Goal: Task Accomplishment & Management: Manage account settings

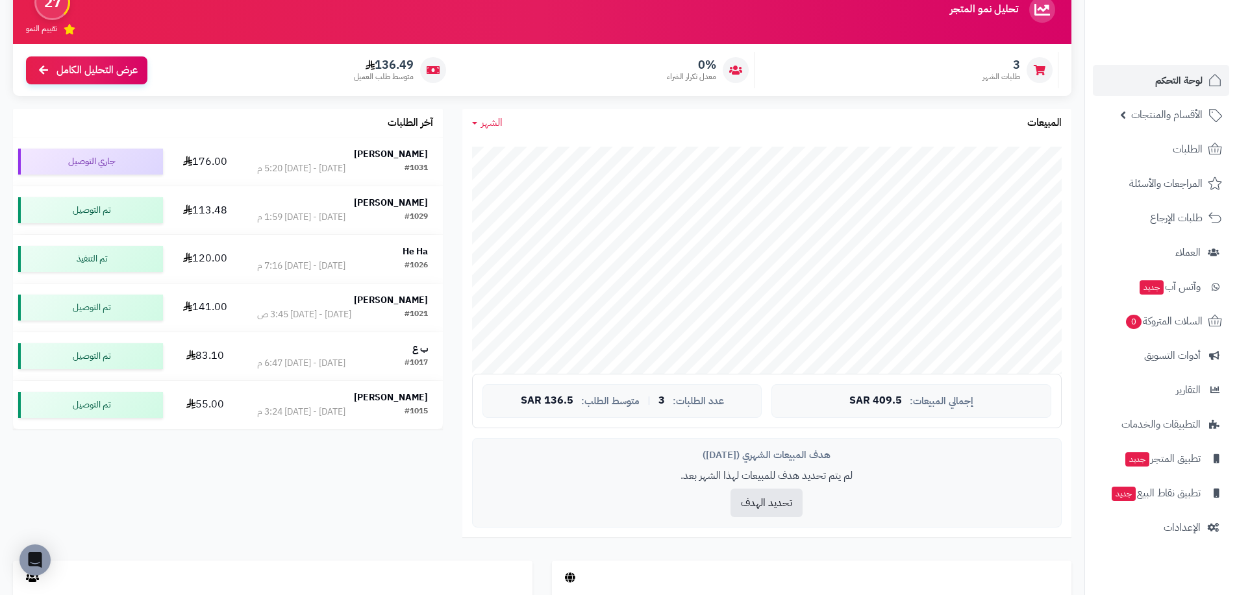
scroll to position [325, 0]
click at [1174, 89] on span "لوحة التحكم" at bounding box center [1178, 80] width 47 height 18
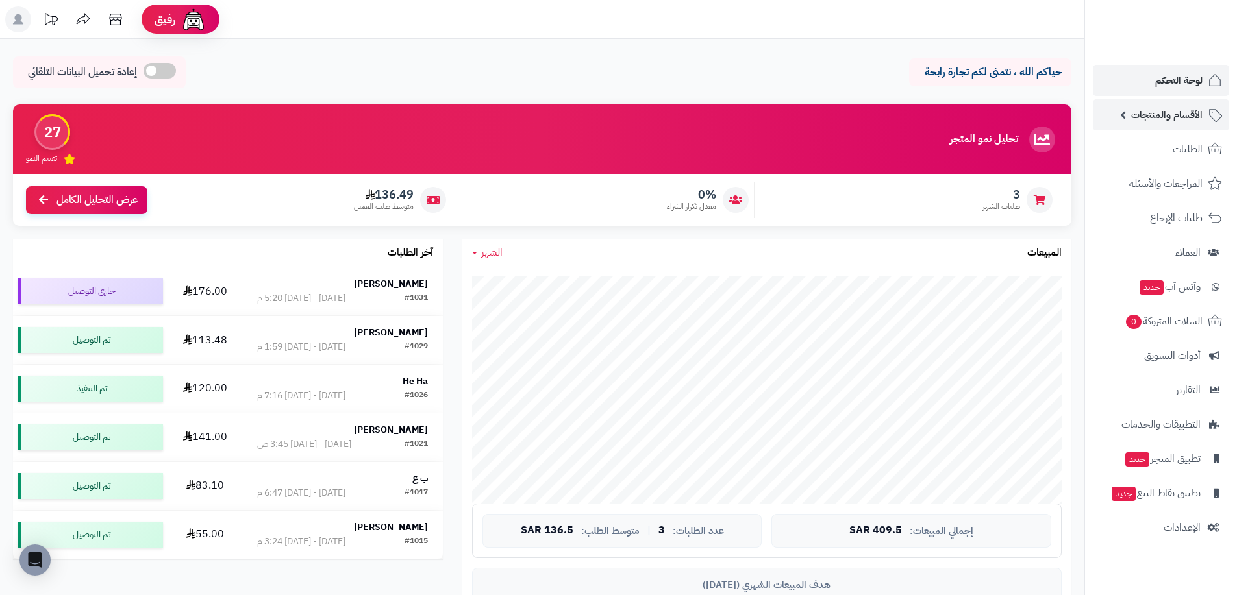
click at [1168, 116] on span "الأقسام والمنتجات" at bounding box center [1166, 115] width 71 height 18
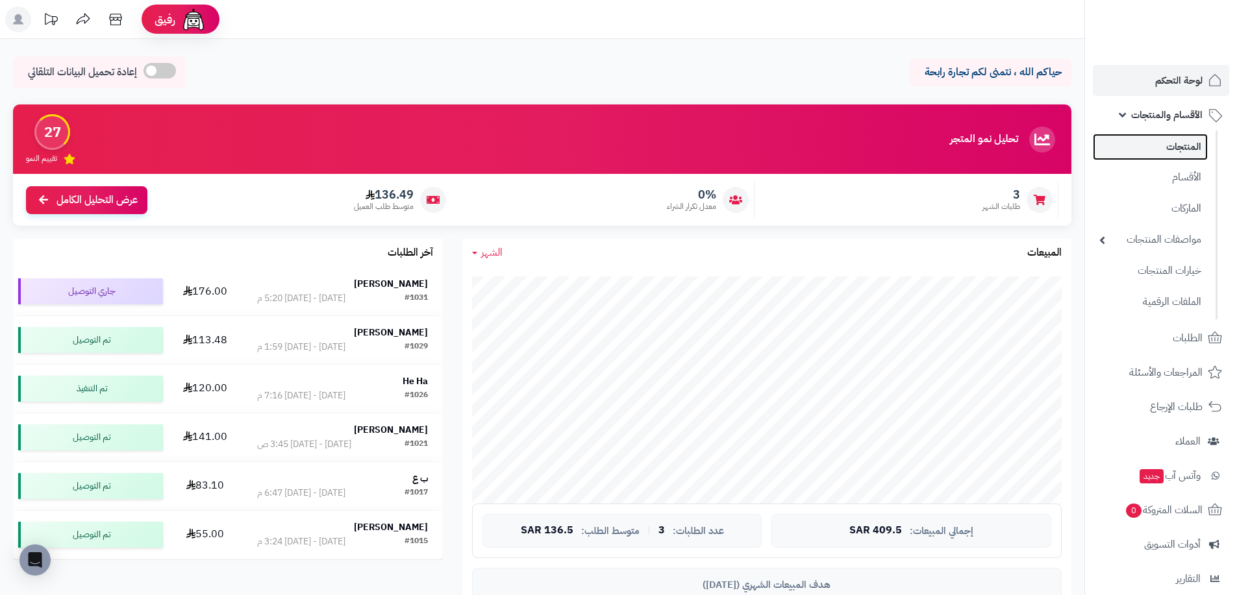
click at [1170, 149] on link "المنتجات" at bounding box center [1150, 147] width 115 height 27
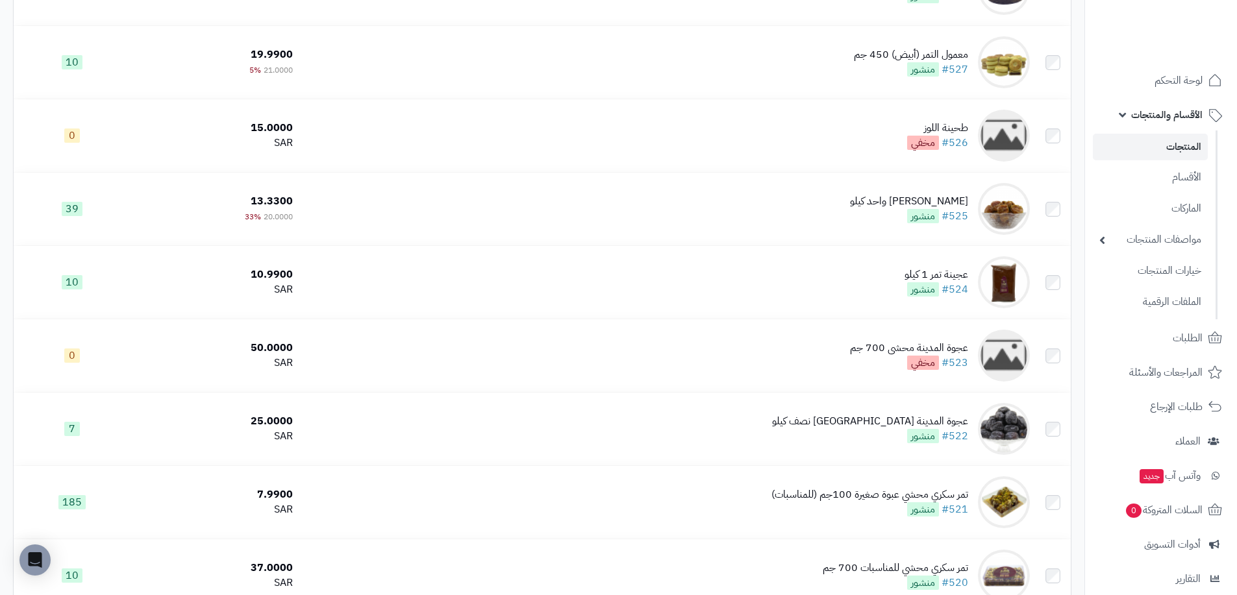
scroll to position [2320, 0]
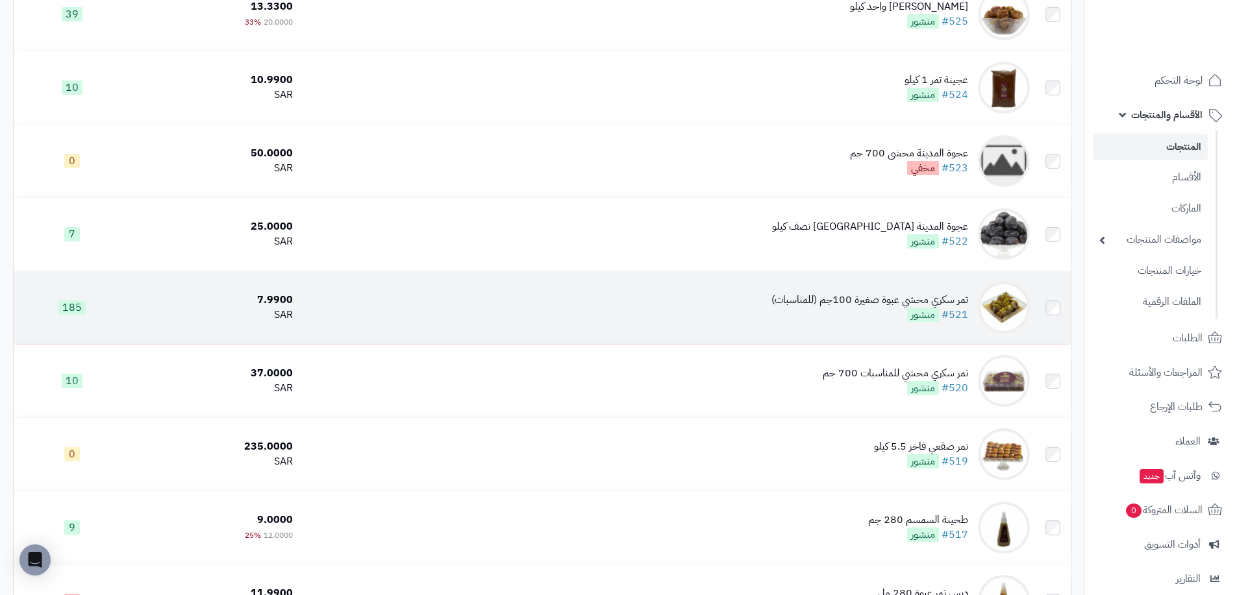
click at [642, 327] on td "تمر سكري محشي عبوة صغيرة 100جم (للمناسبات) #521 منشور" at bounding box center [666, 307] width 737 height 73
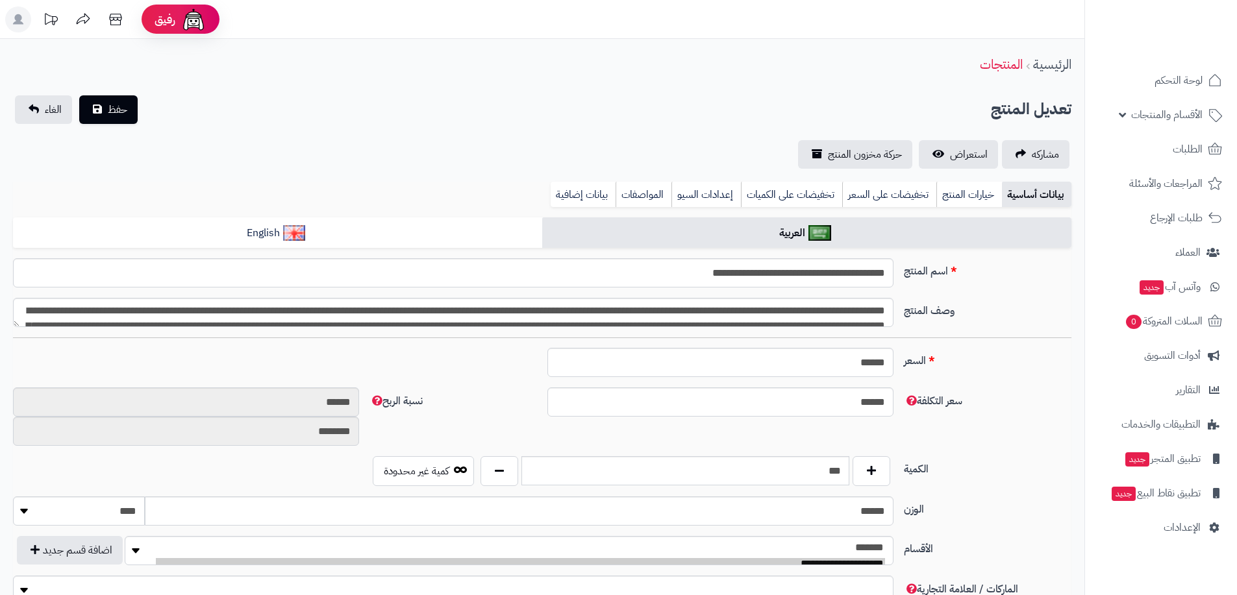
type input "****"
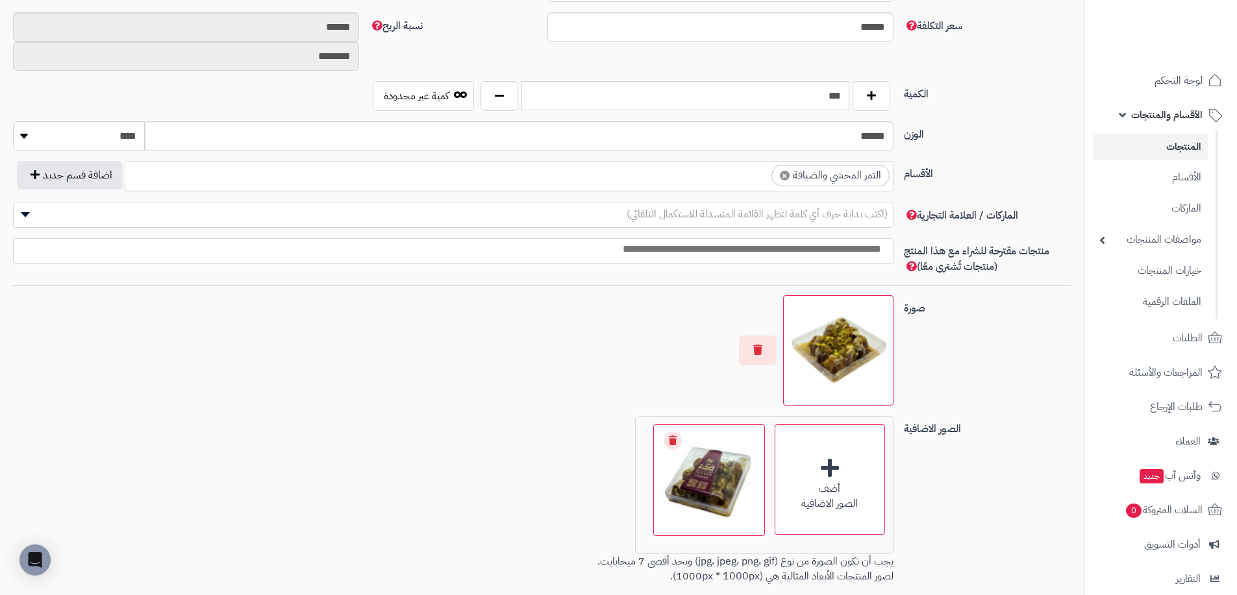
scroll to position [714, 0]
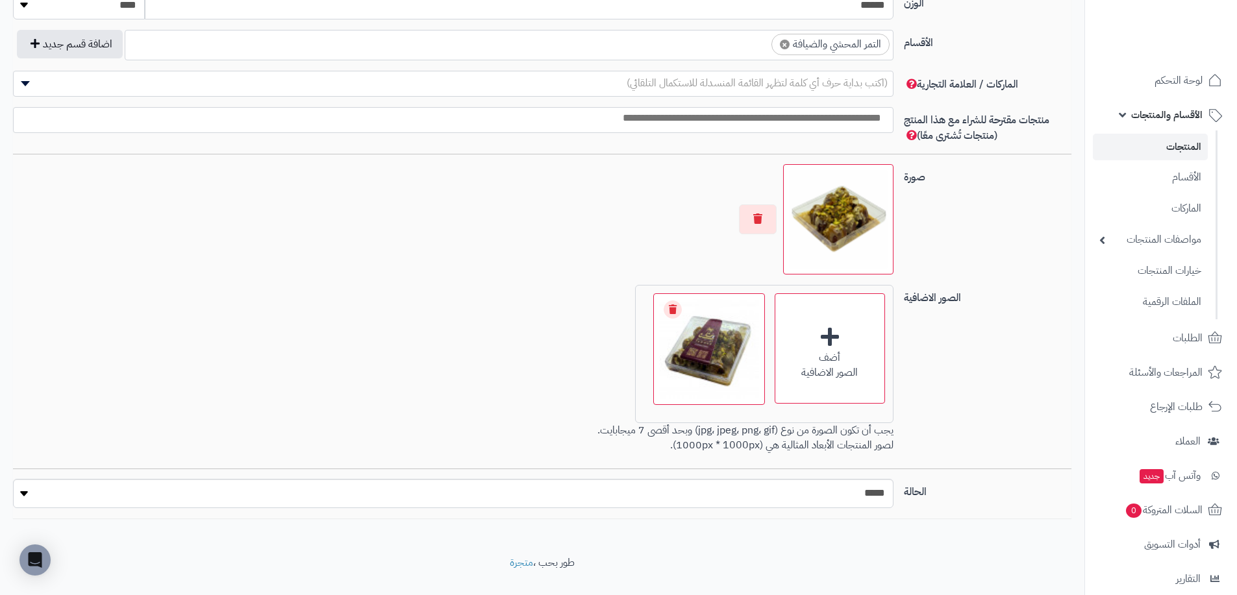
click at [851, 227] on img at bounding box center [838, 219] width 99 height 99
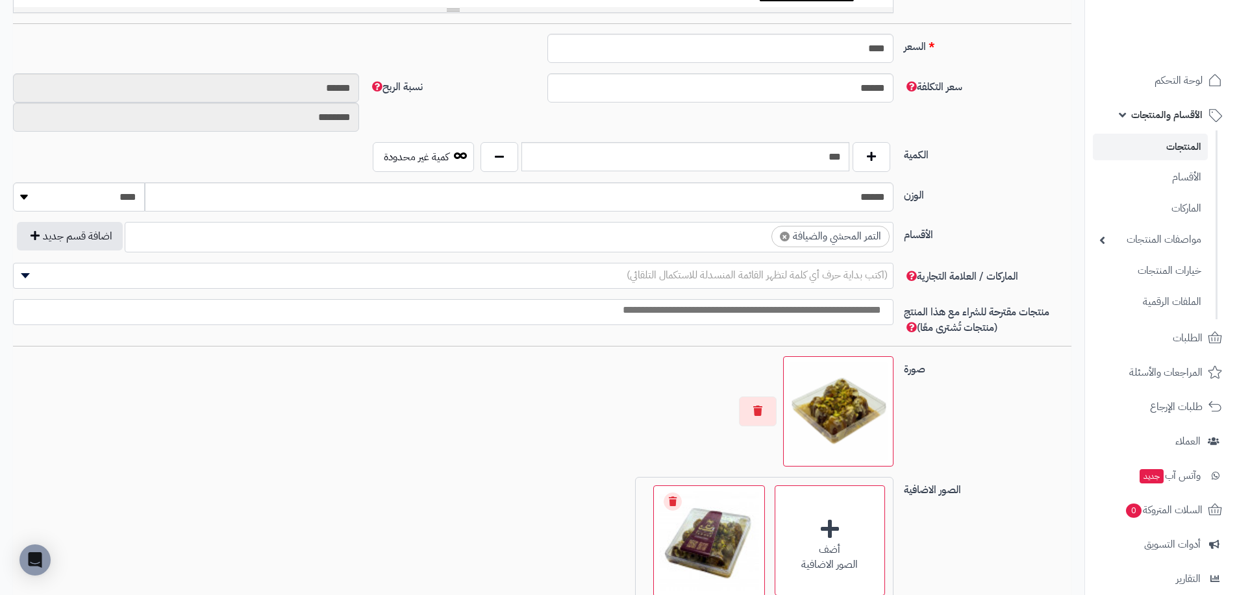
scroll to position [454, 0]
